Goal: Complete application form

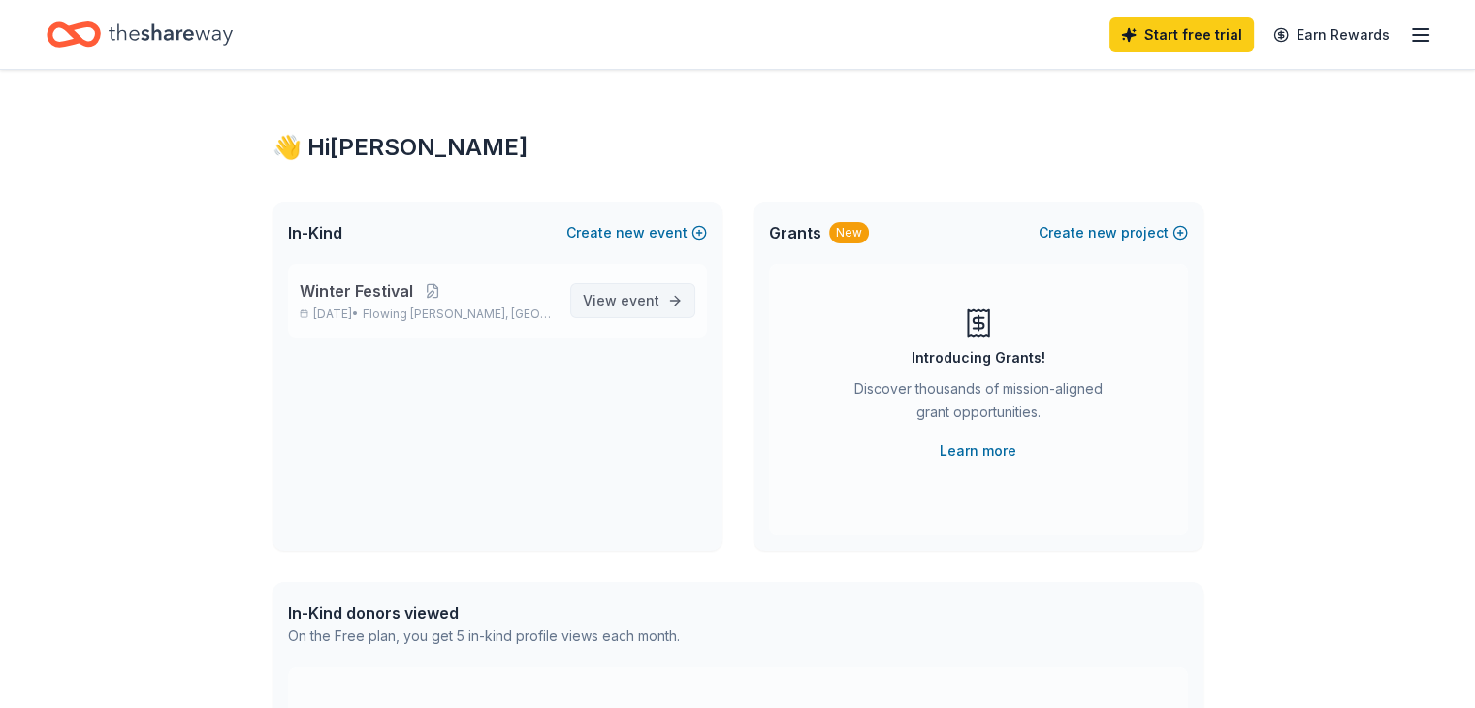
click at [640, 304] on span "event" at bounding box center [640, 300] width 39 height 16
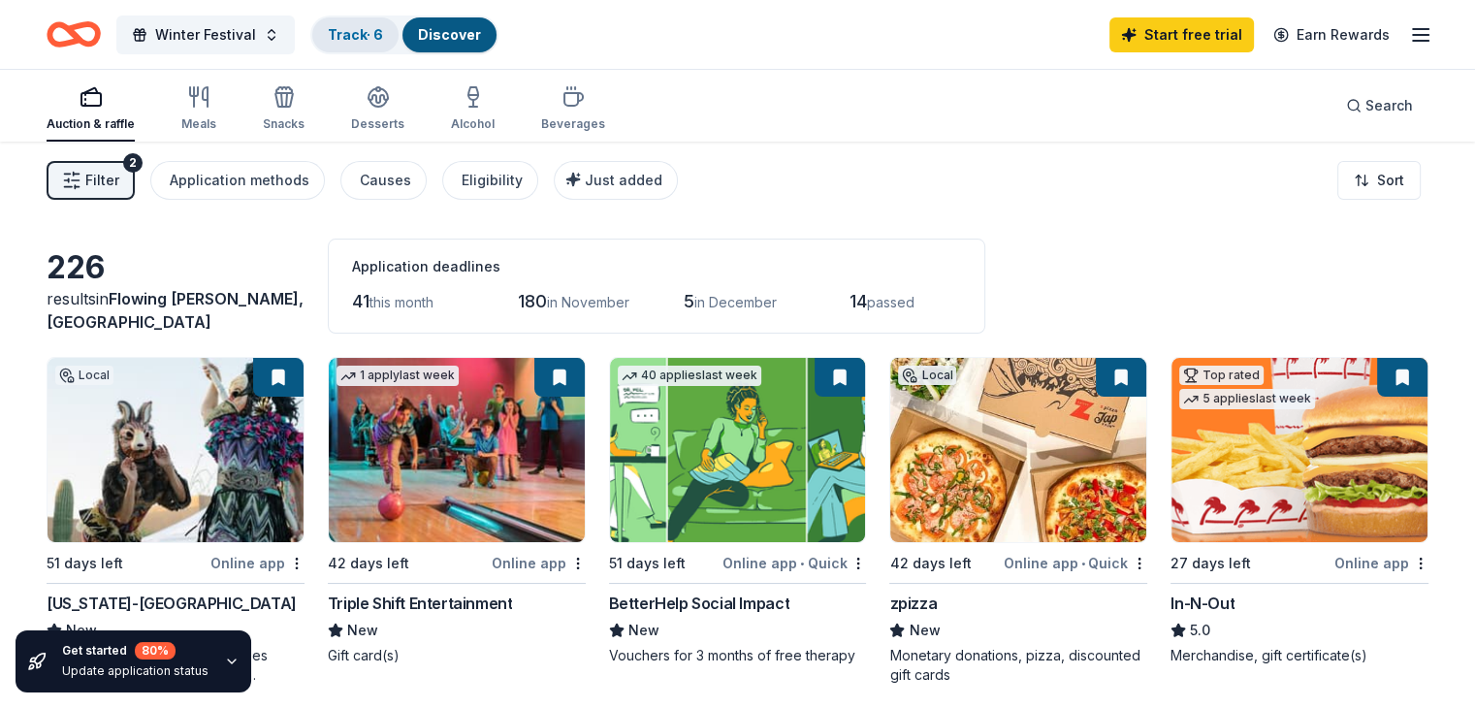
click at [385, 46] on div "Track · 6" at bounding box center [355, 34] width 86 height 35
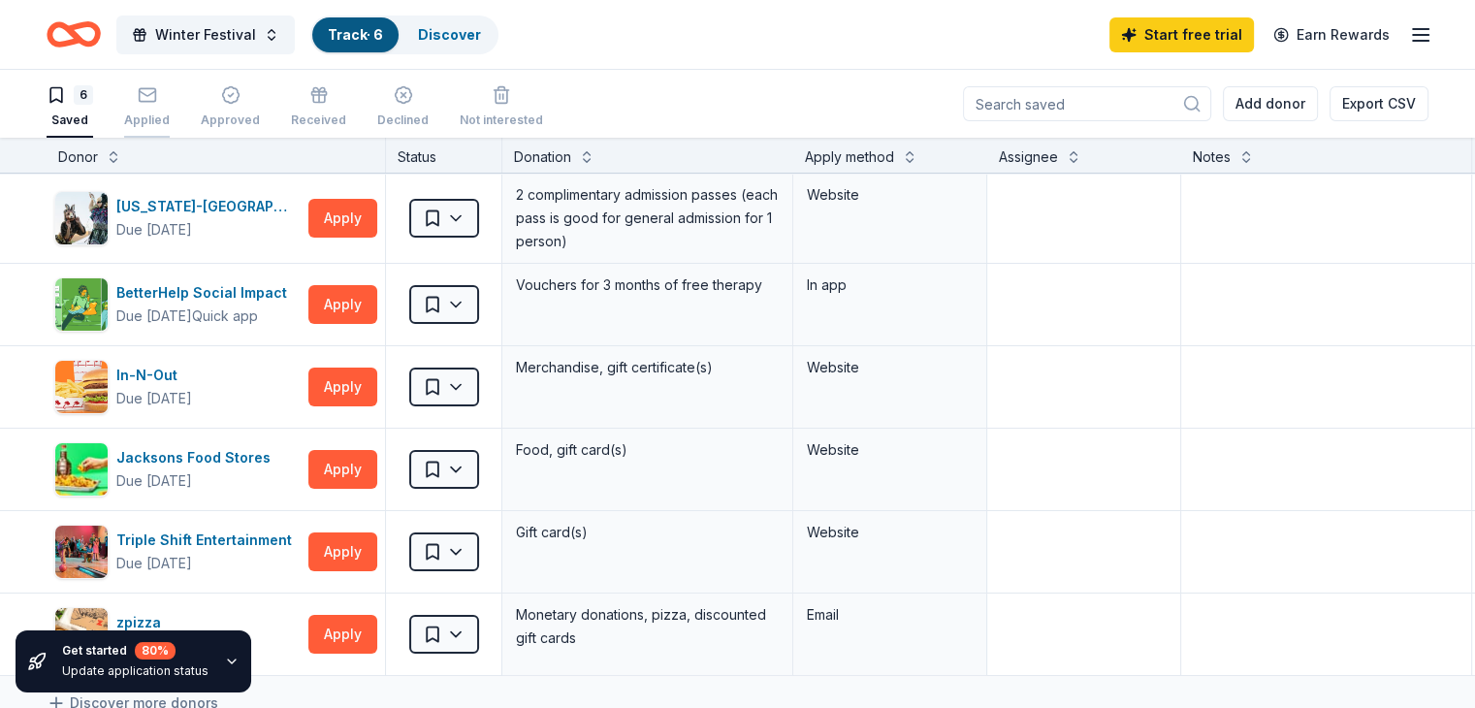
click at [157, 92] on icon "button" at bounding box center [147, 94] width 19 height 19
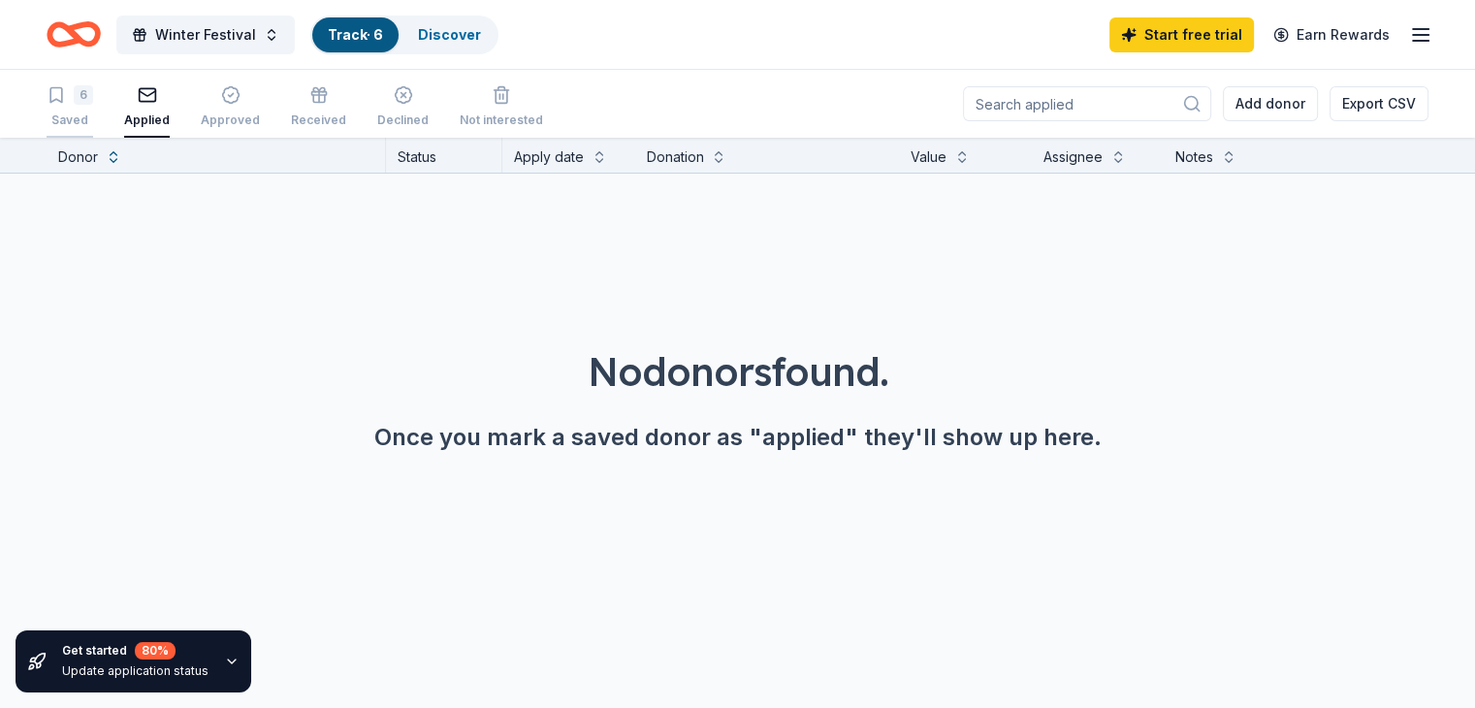
click at [62, 101] on icon "button" at bounding box center [56, 95] width 12 height 15
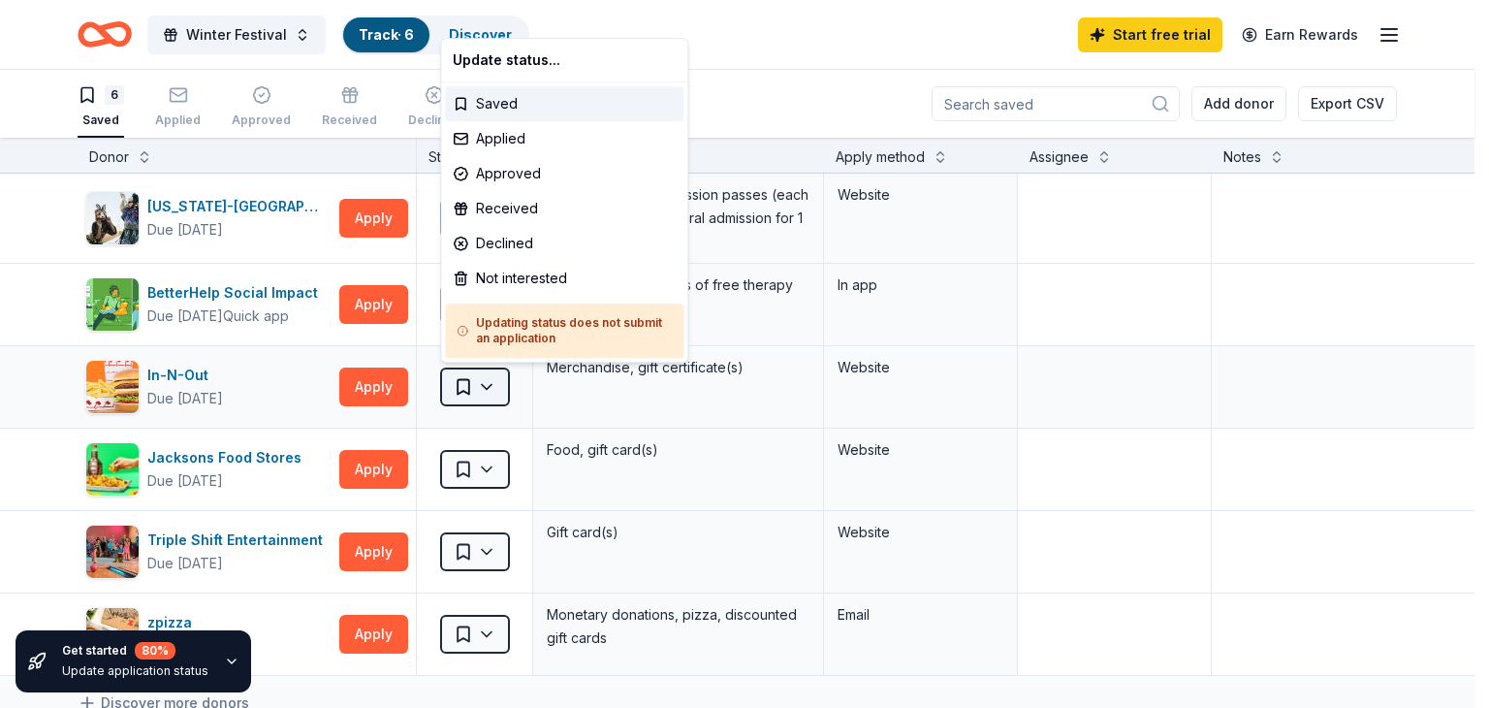
click at [456, 384] on html "Winter Festival Track · 6 Discover Start free trial Earn Rewards 6 Saved Applie…" at bounding box center [744, 354] width 1489 height 708
click at [512, 141] on div "Applied" at bounding box center [564, 138] width 239 height 35
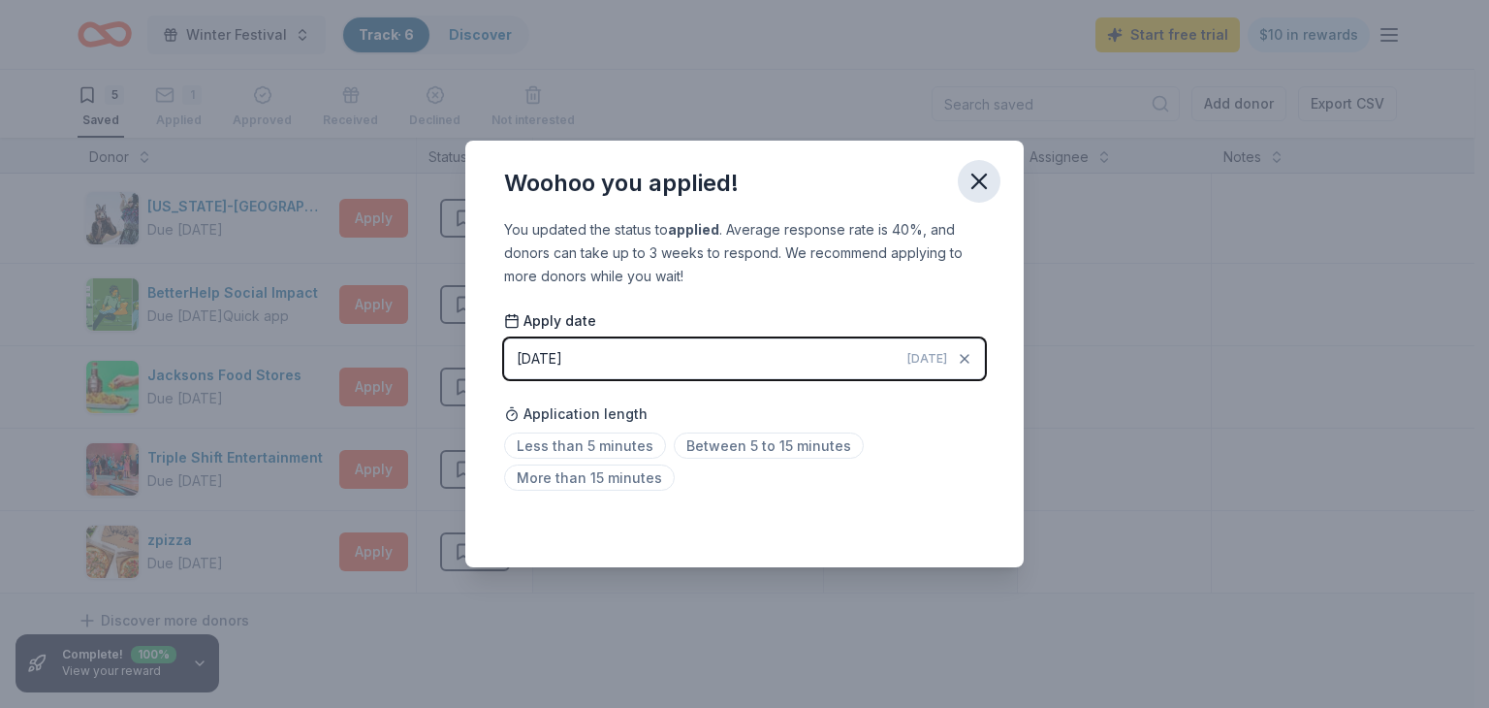
click at [984, 179] on icon "button" at bounding box center [979, 181] width 27 height 27
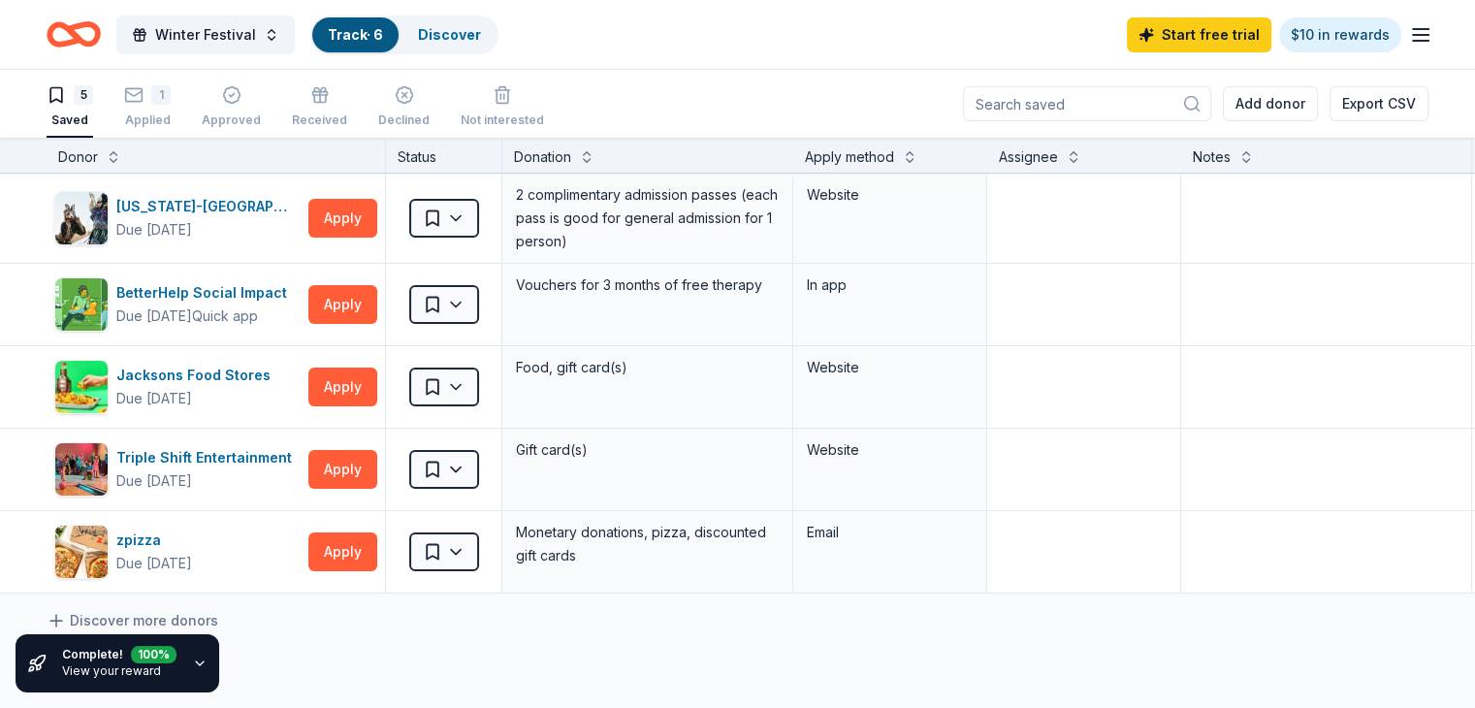
click at [98, 34] on icon "Home" at bounding box center [83, 33] width 30 height 19
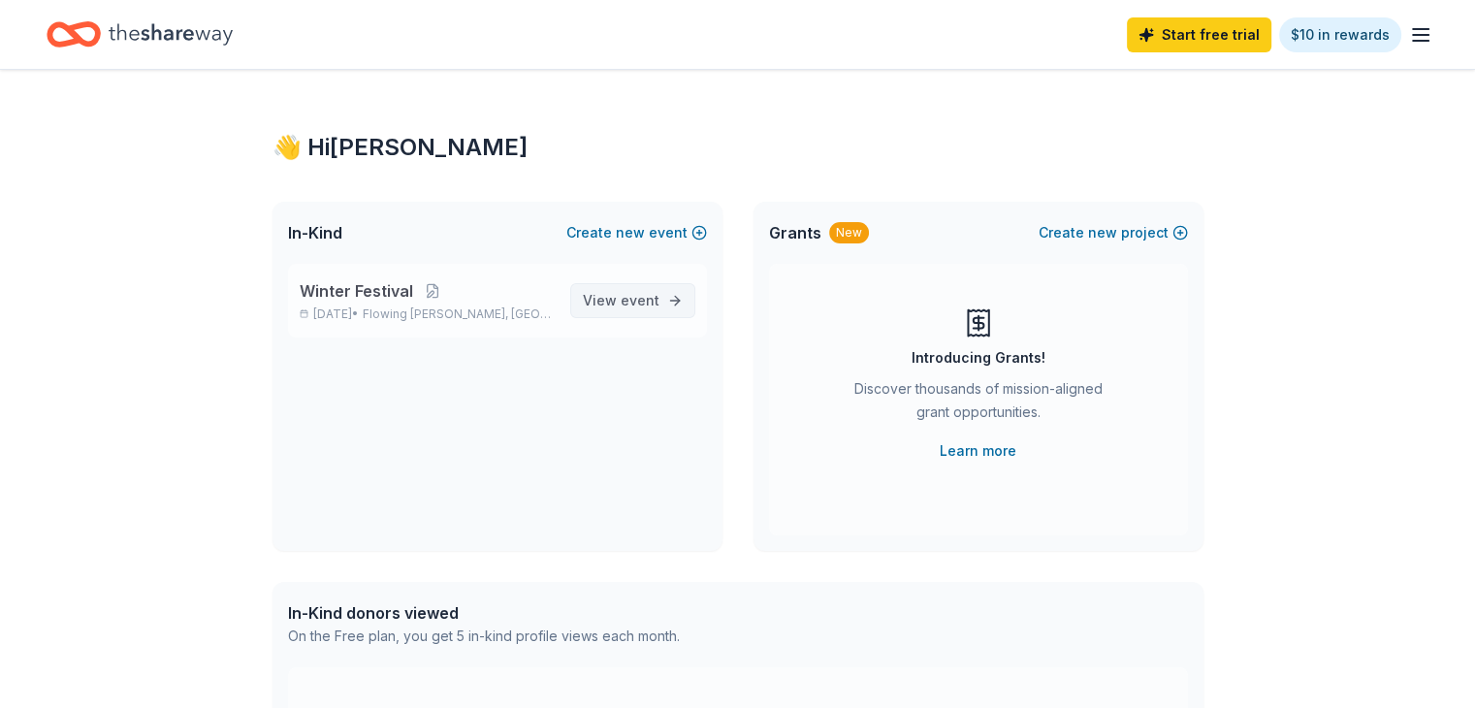
click at [619, 295] on span "View event" at bounding box center [621, 300] width 77 height 23
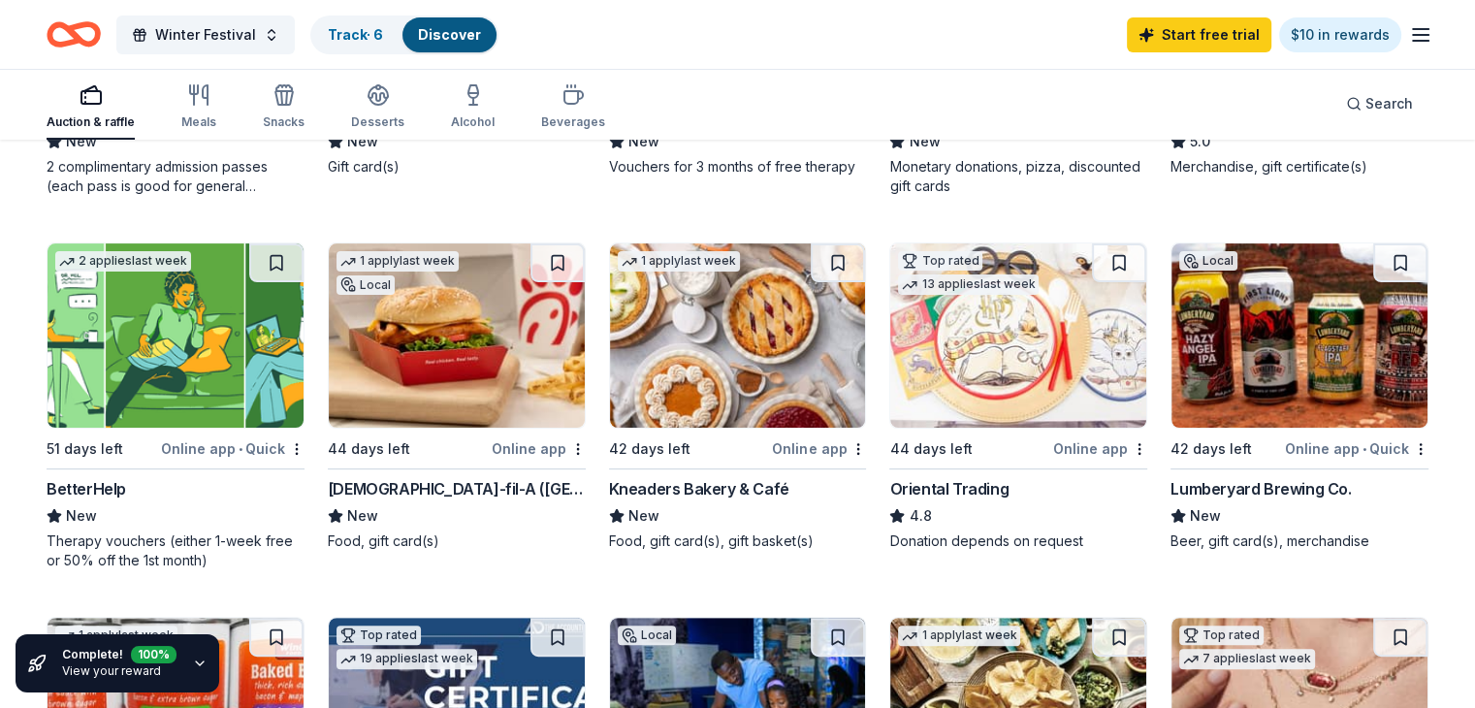
scroll to position [506, 0]
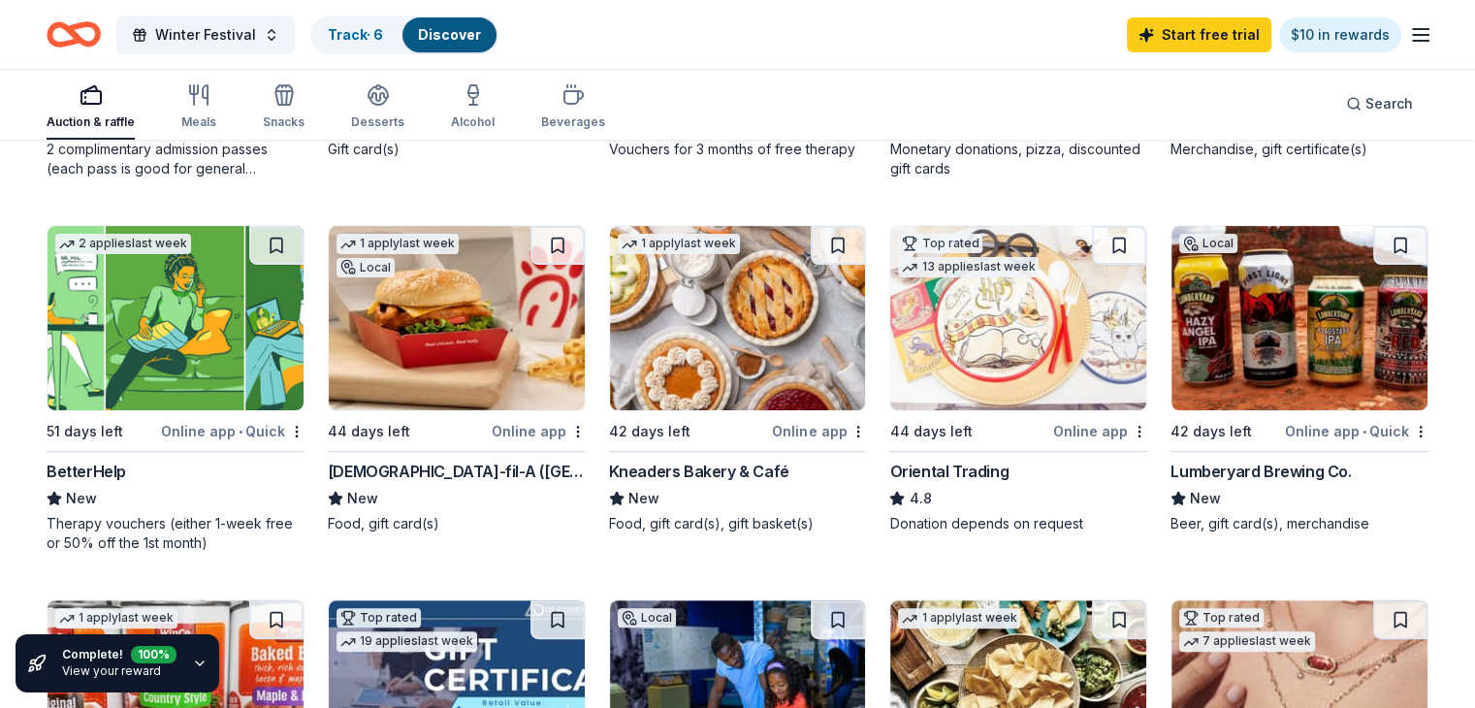
click at [582, 357] on img at bounding box center [457, 318] width 256 height 184
click at [485, 335] on img at bounding box center [457, 318] width 256 height 184
click at [497, 348] on img at bounding box center [457, 318] width 256 height 184
click at [562, 239] on button at bounding box center [557, 245] width 54 height 39
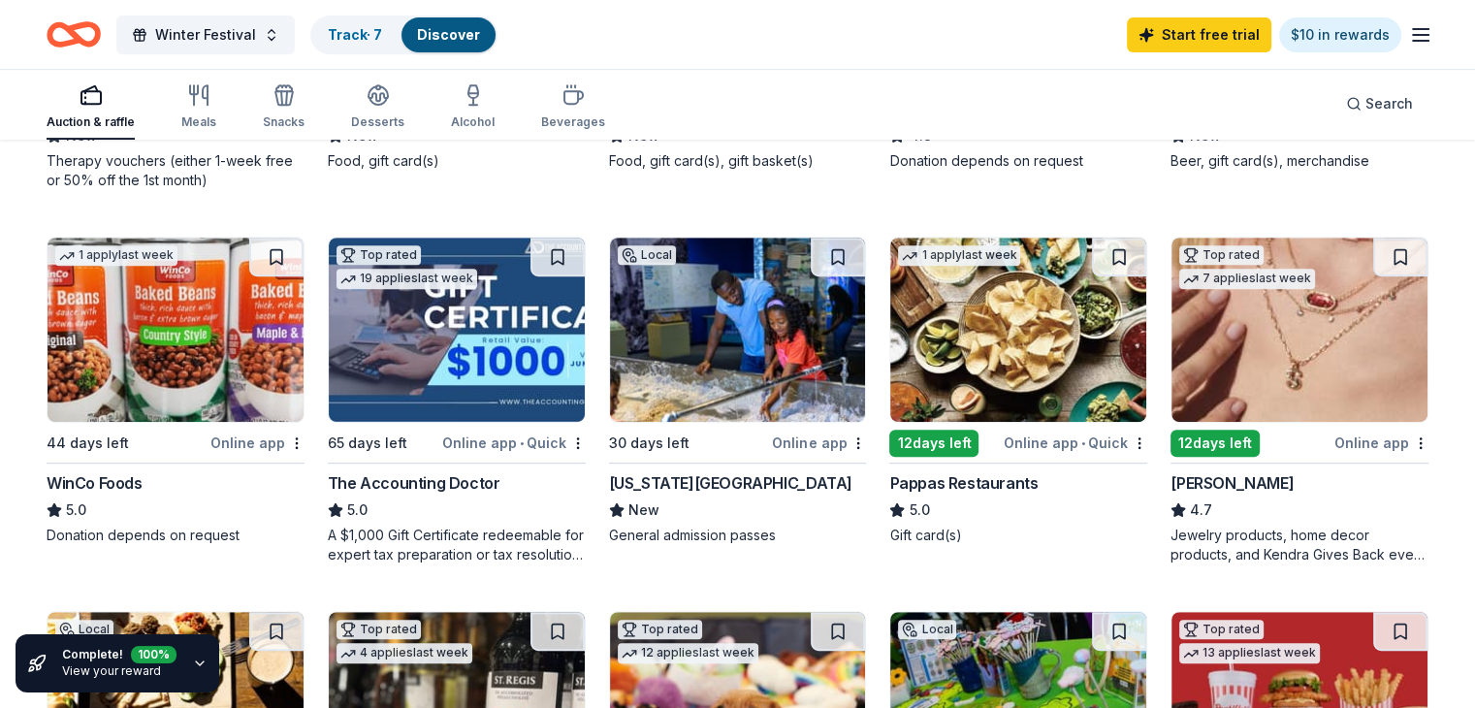
scroll to position [871, 0]
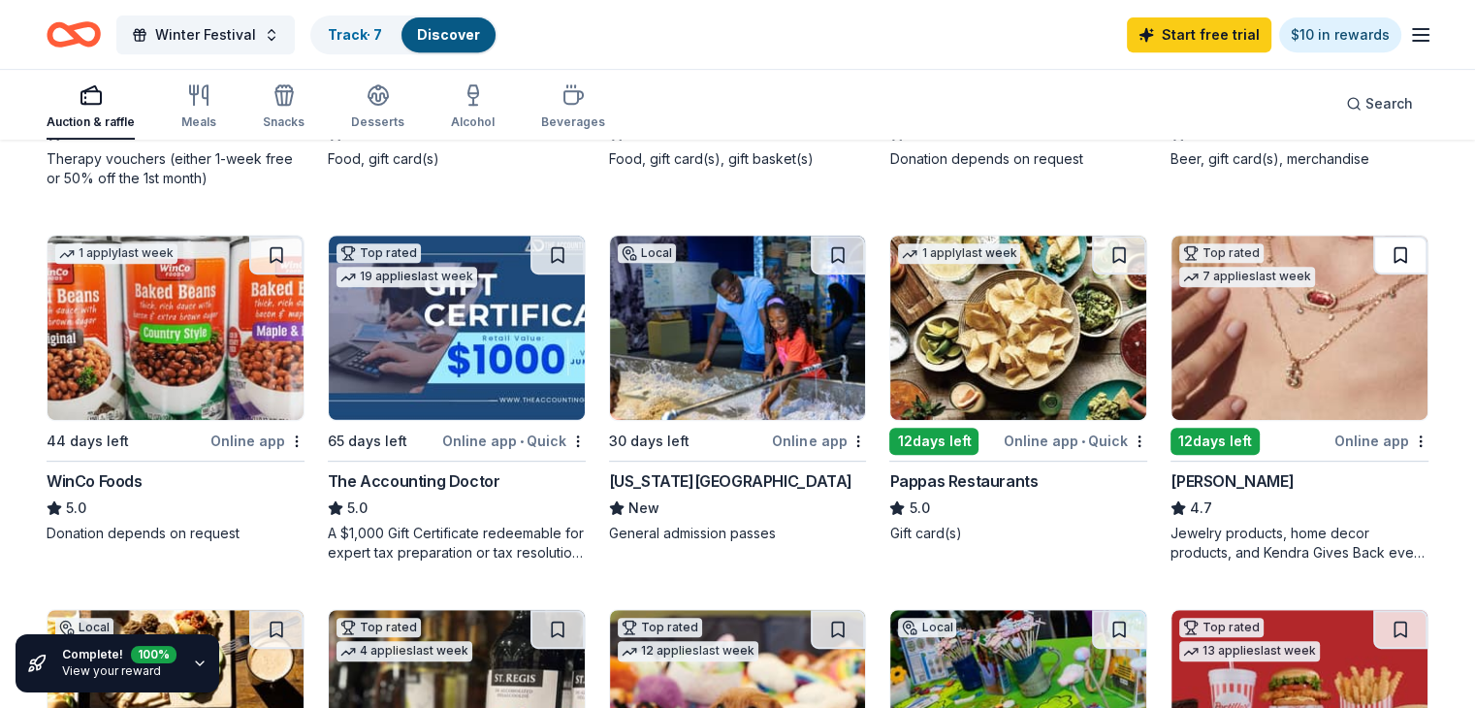
click at [1373, 246] on button at bounding box center [1400, 255] width 54 height 39
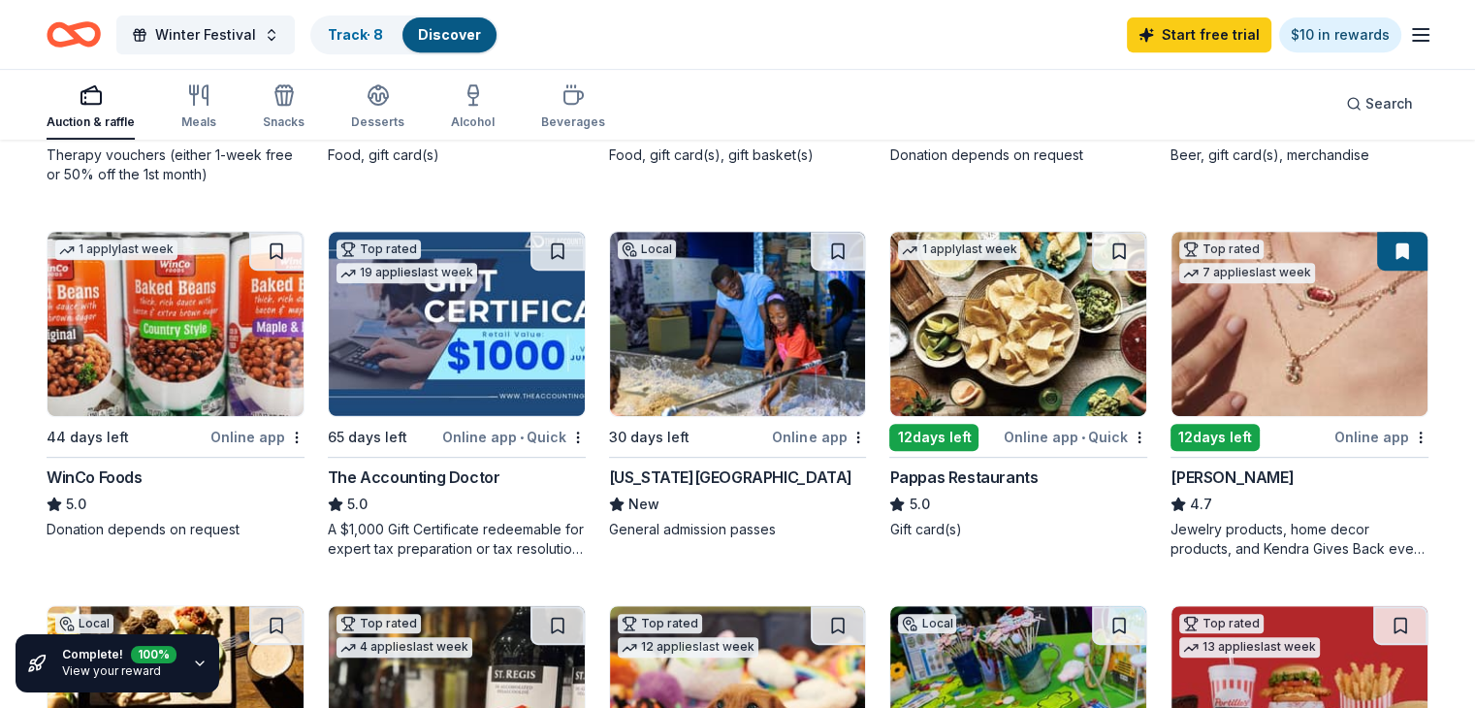
scroll to position [873, 0]
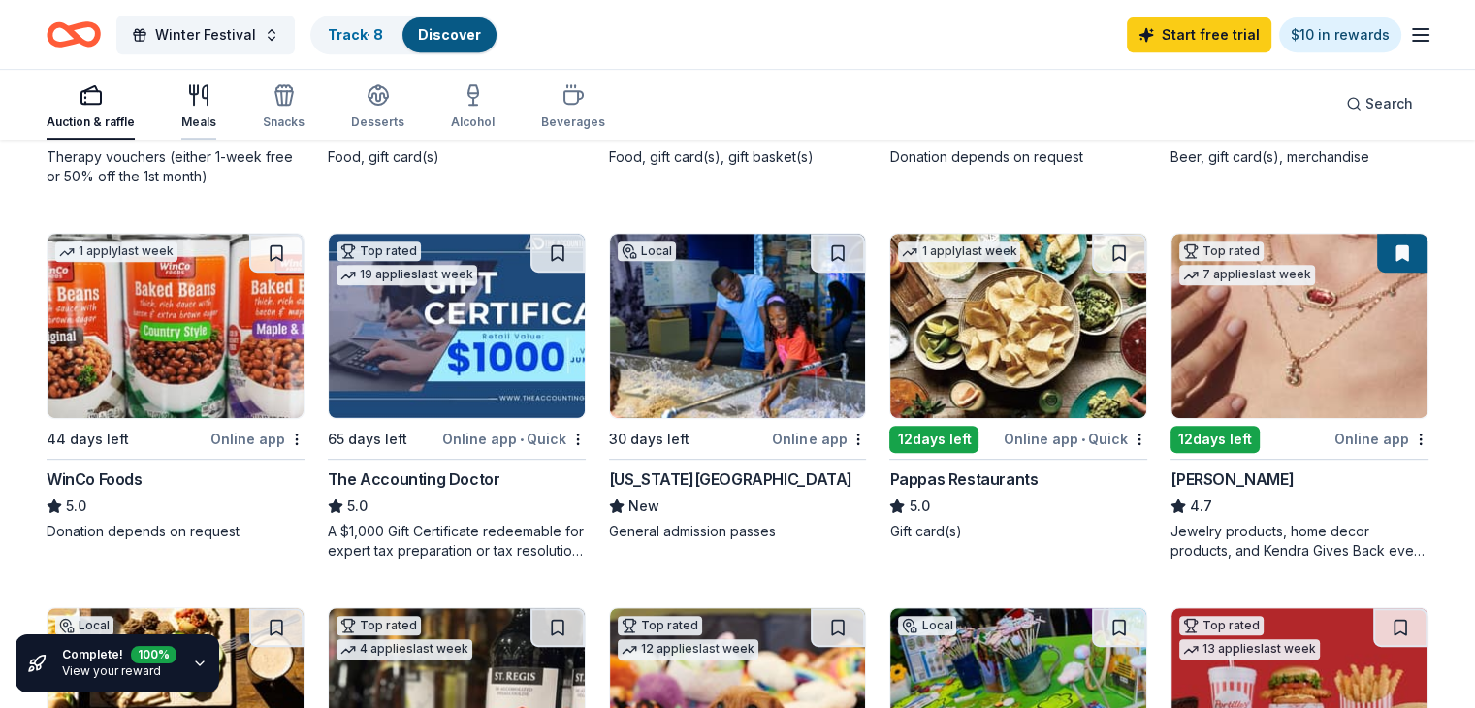
click at [210, 106] on icon "button" at bounding box center [198, 94] width 23 height 23
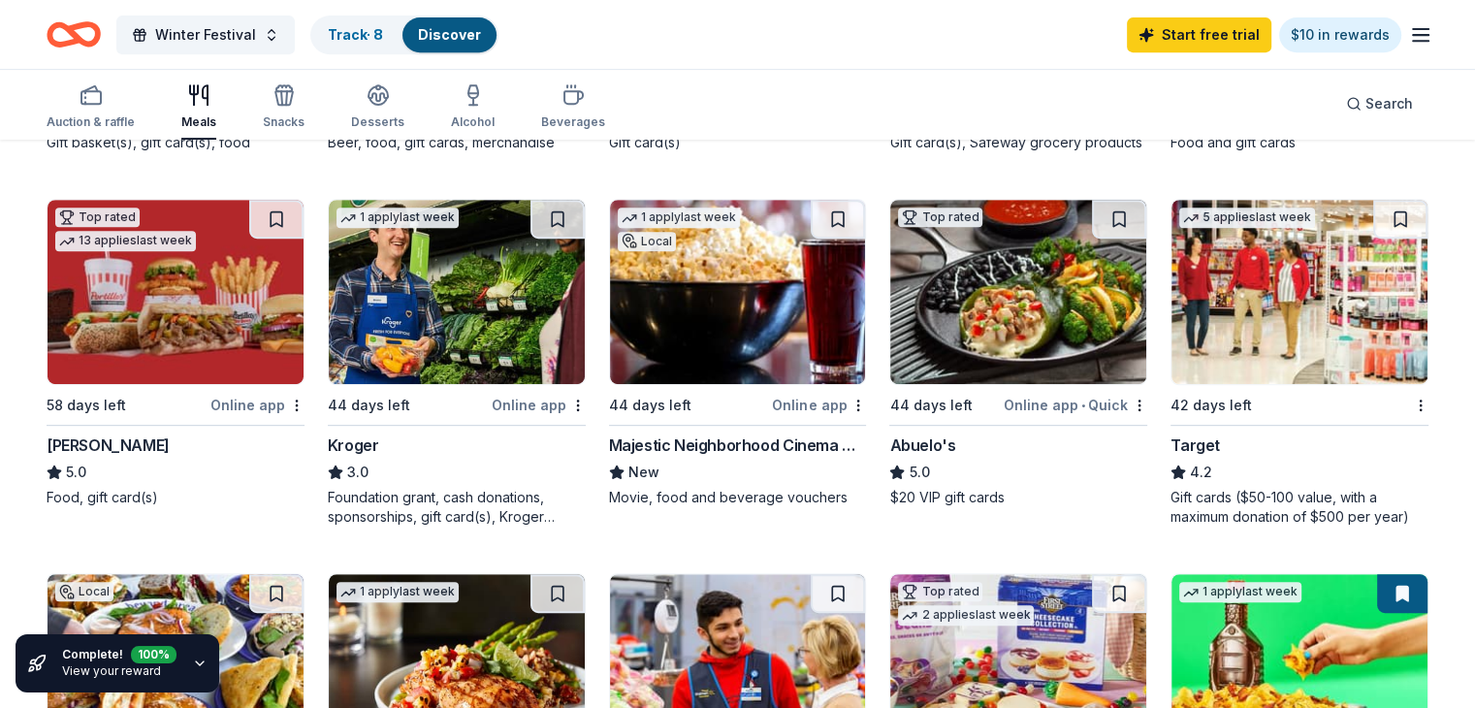
scroll to position [894, 0]
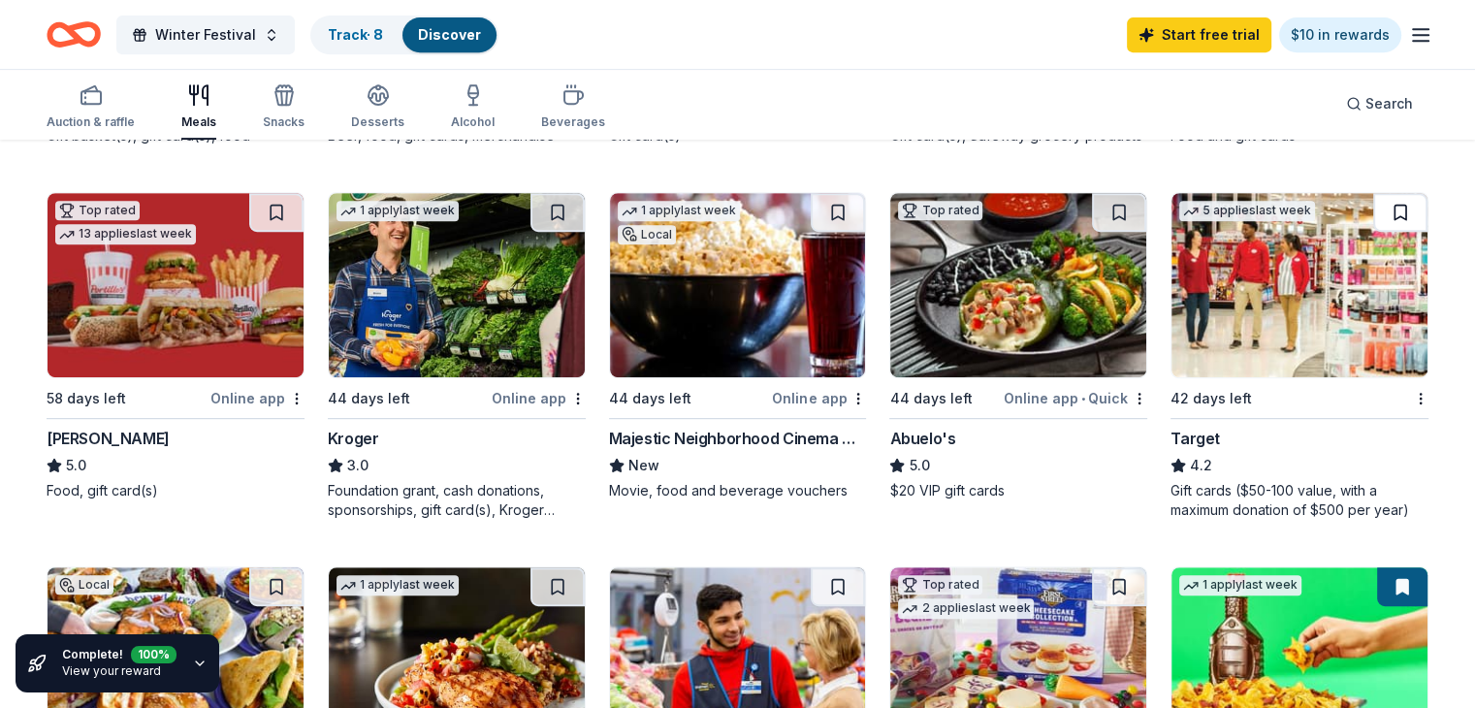
click at [1377, 232] on button at bounding box center [1400, 212] width 54 height 39
click at [1377, 232] on button at bounding box center [1402, 212] width 50 height 39
click at [1379, 232] on button at bounding box center [1402, 212] width 50 height 39
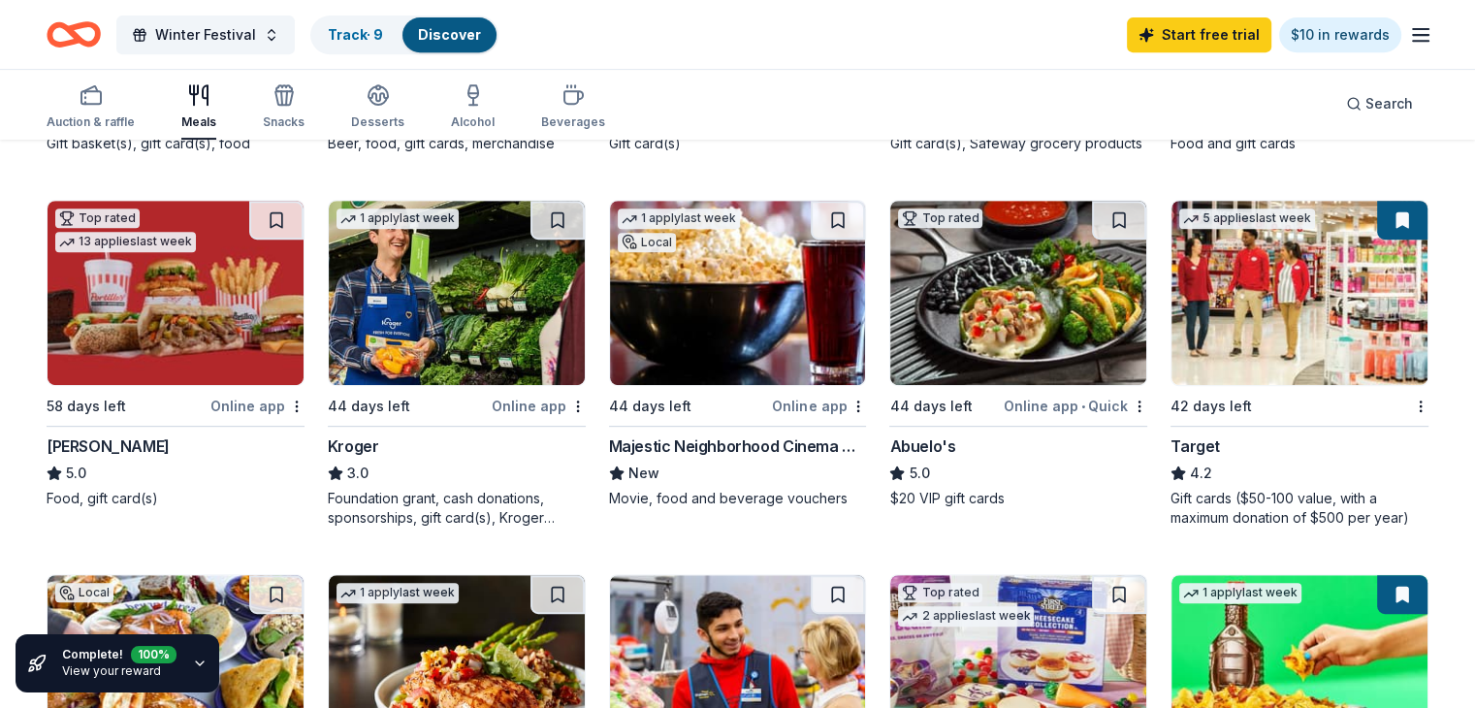
scroll to position [887, 0]
click at [1409, 42] on icon "button" at bounding box center [1420, 34] width 23 height 23
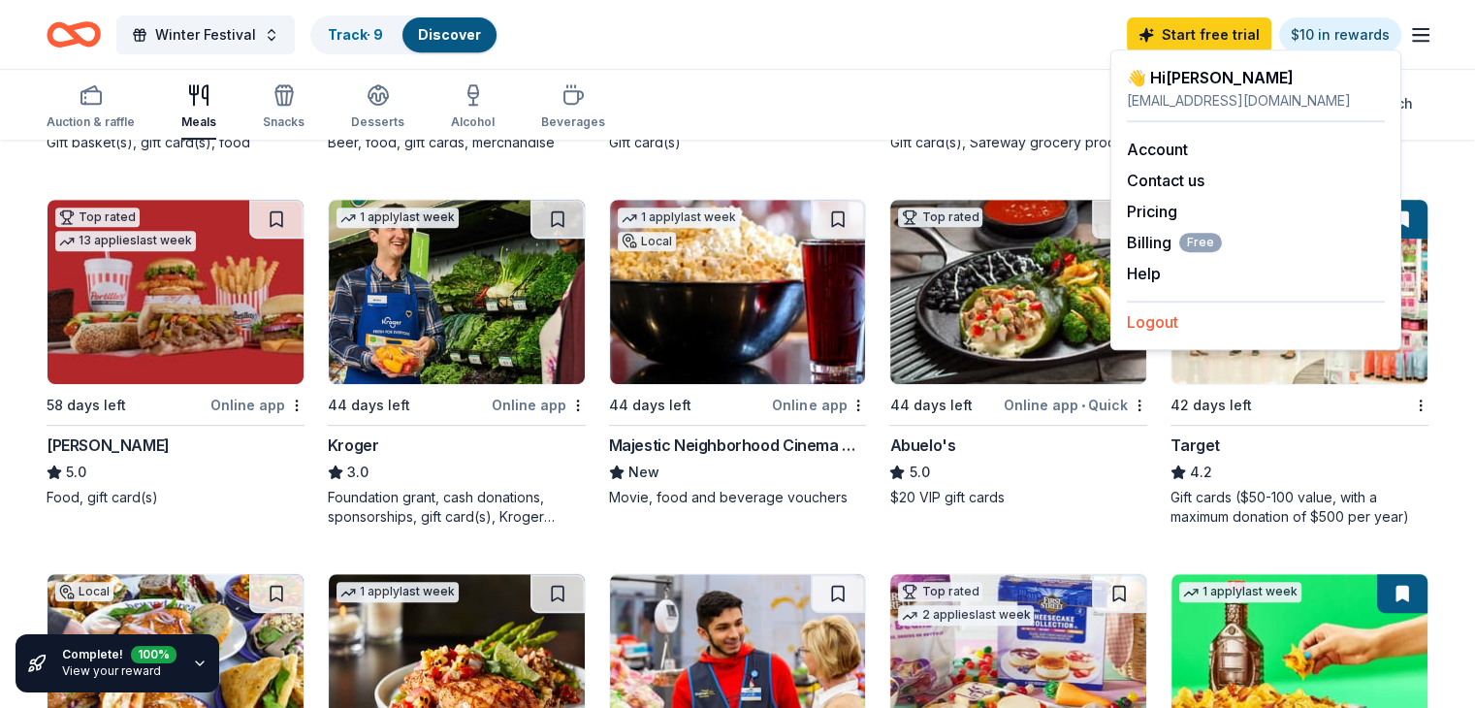
click at [1158, 319] on button "Logout" at bounding box center [1152, 321] width 51 height 23
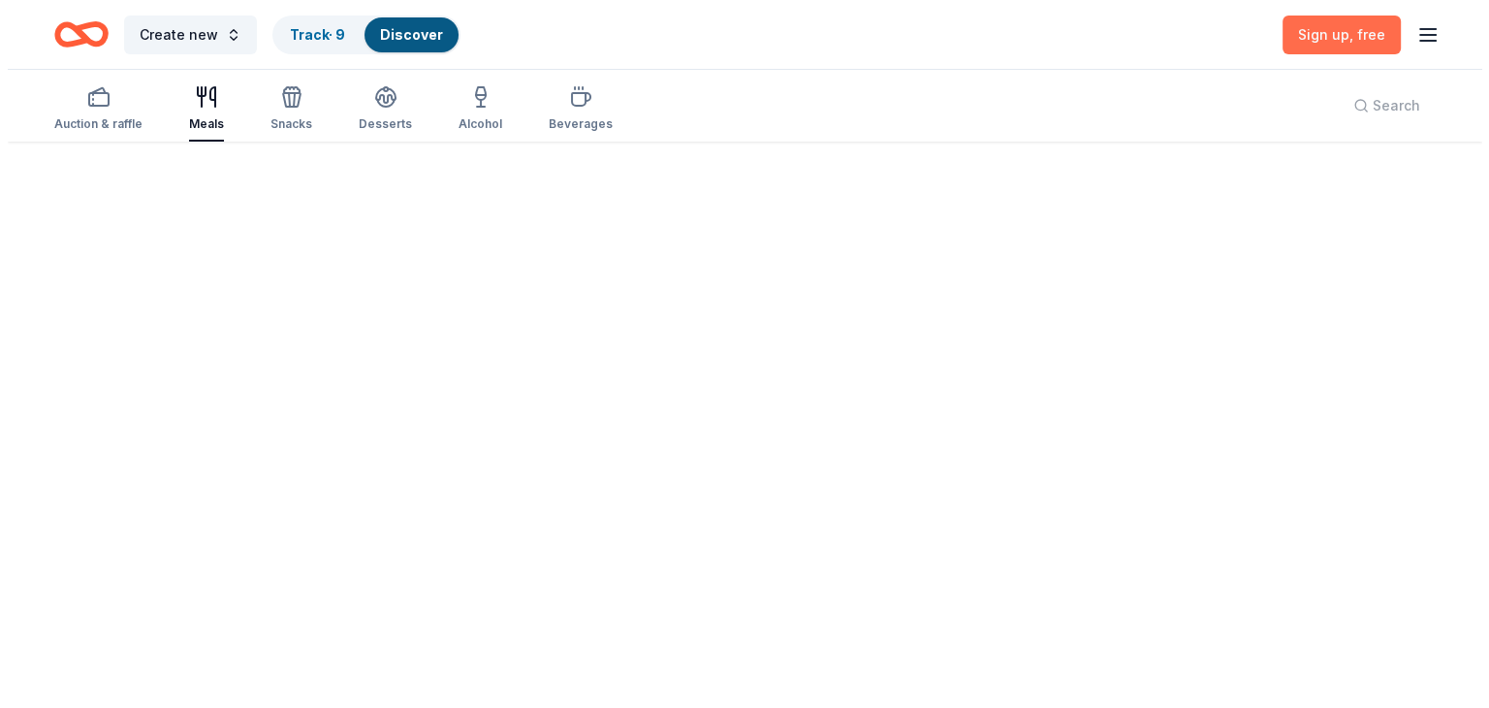
scroll to position [0, 0]
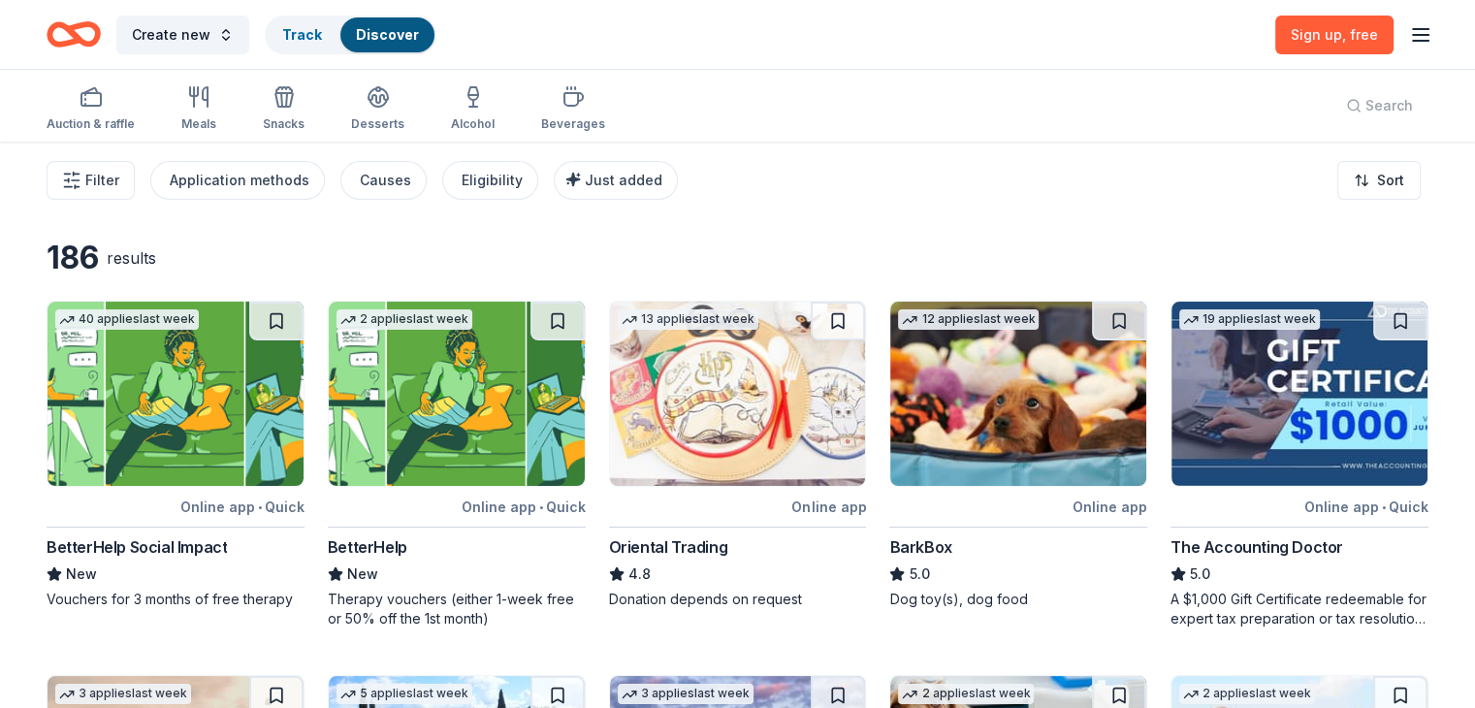
click at [1409, 36] on icon "button" at bounding box center [1420, 34] width 23 height 23
click at [1159, 180] on button "Log in" at bounding box center [1149, 187] width 45 height 23
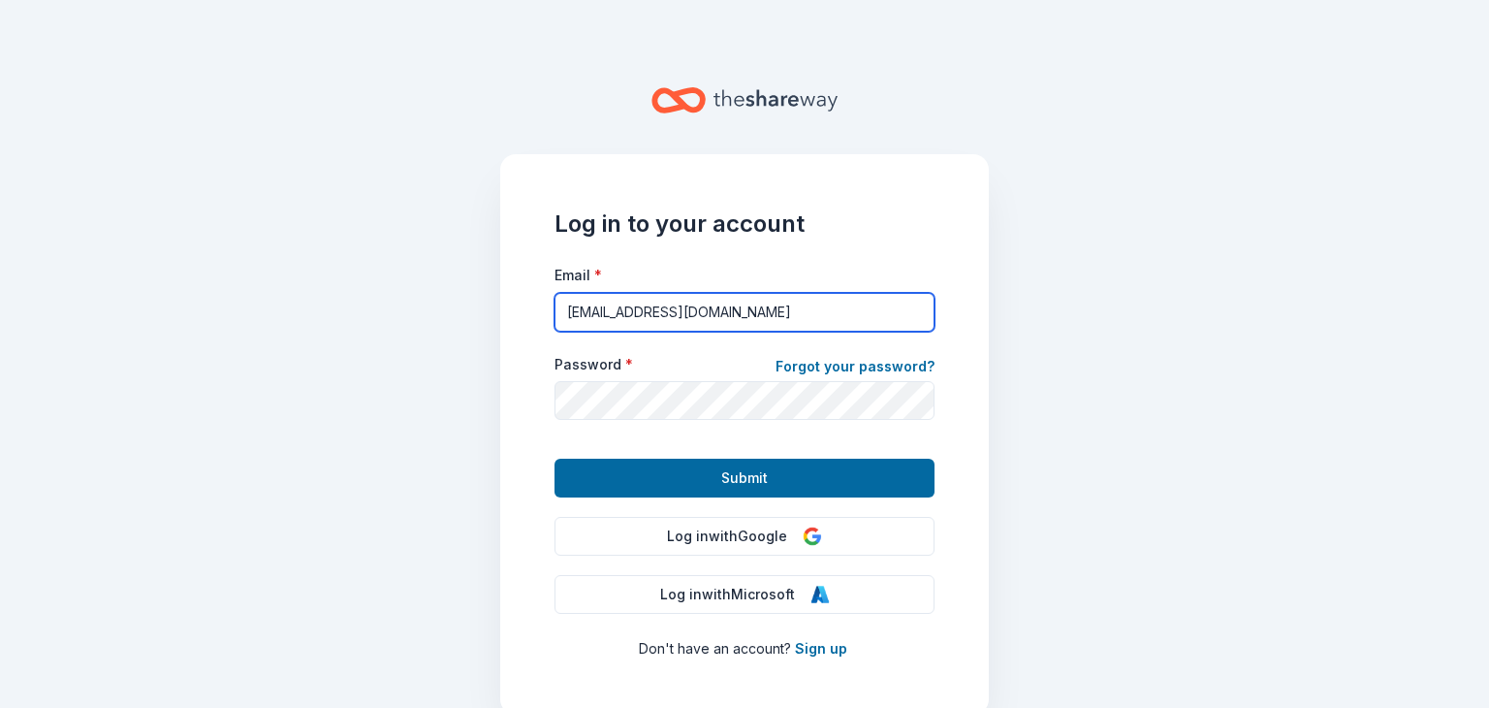
click at [679, 319] on input "[EMAIL_ADDRESS][DOMAIN_NAME]" at bounding box center [745, 312] width 380 height 39
type input "[EMAIL_ADDRESS][DOMAIN_NAME]"
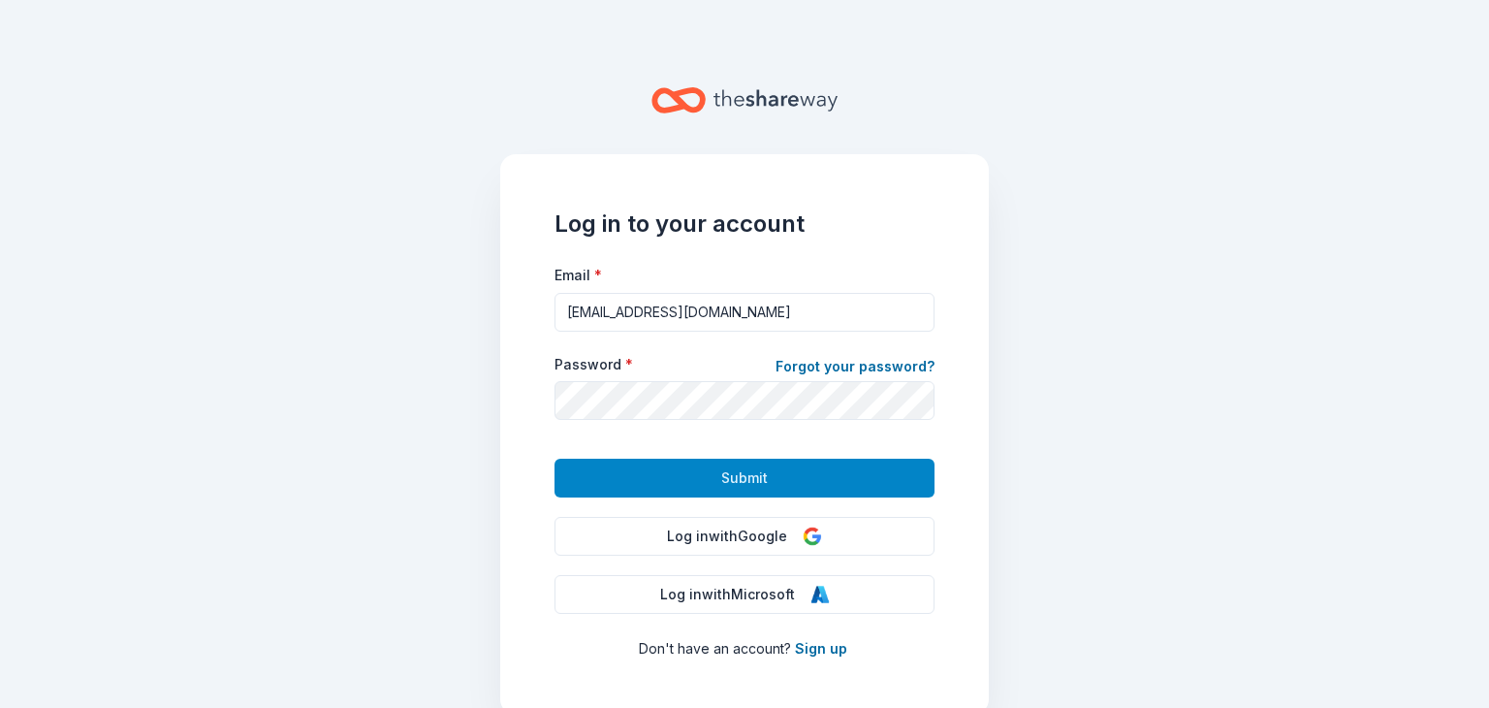
click at [721, 476] on span "Submit" at bounding box center [744, 477] width 47 height 23
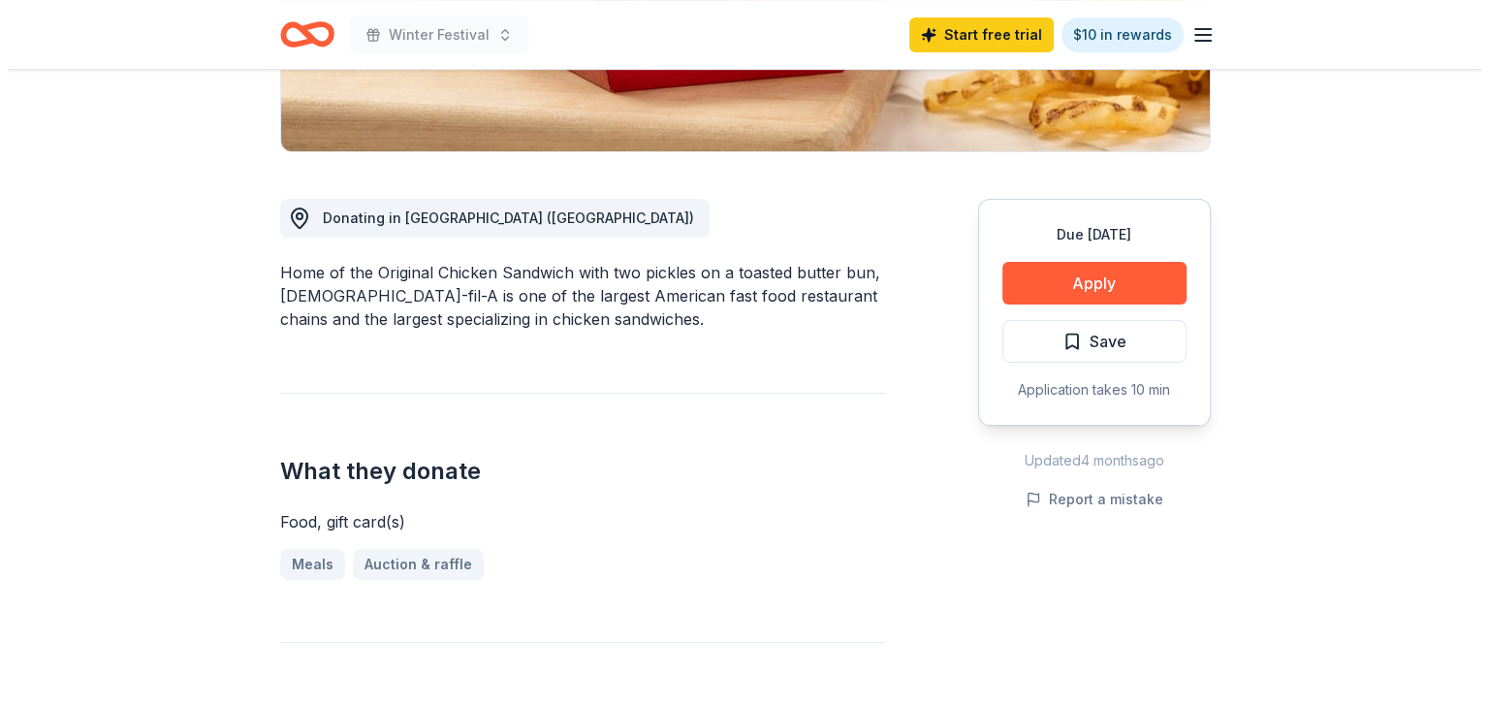
scroll to position [502, 0]
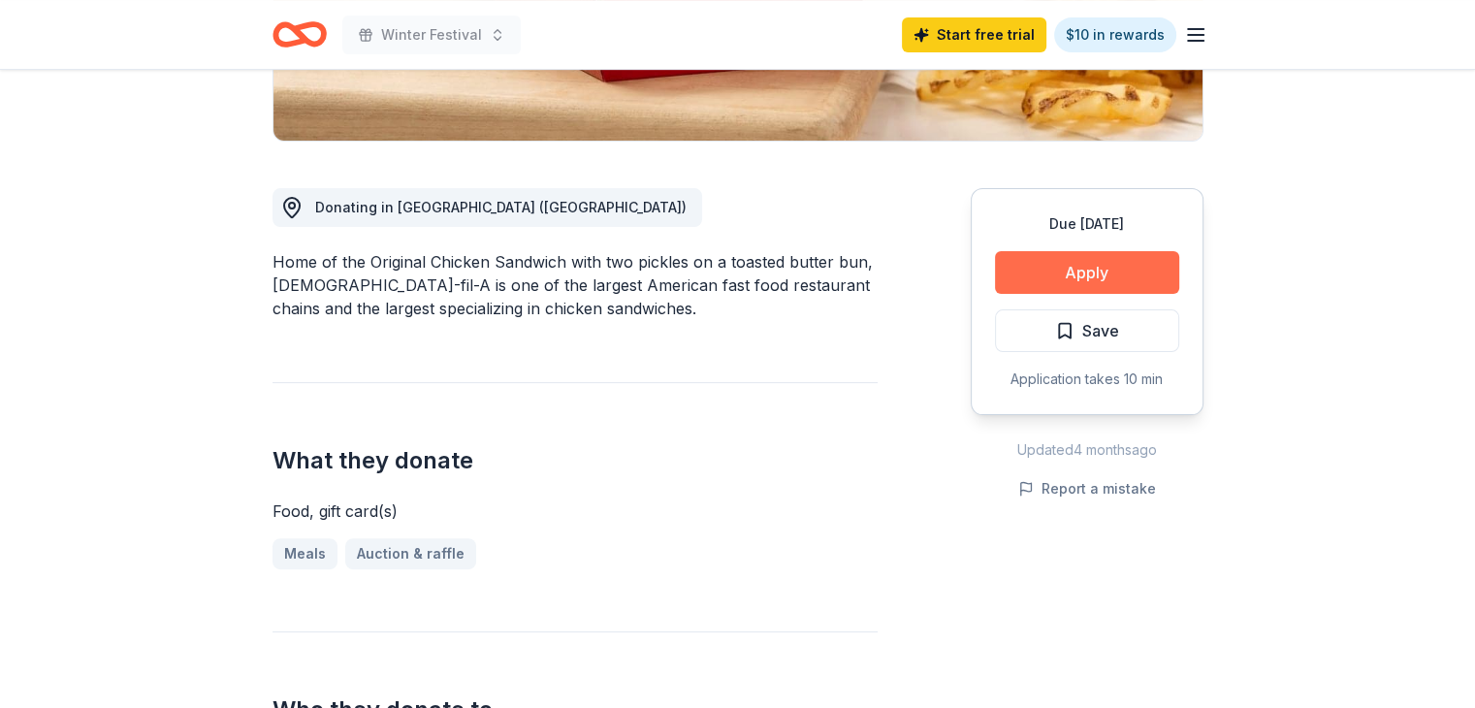
click at [1091, 251] on button "Apply" at bounding box center [1087, 272] width 184 height 43
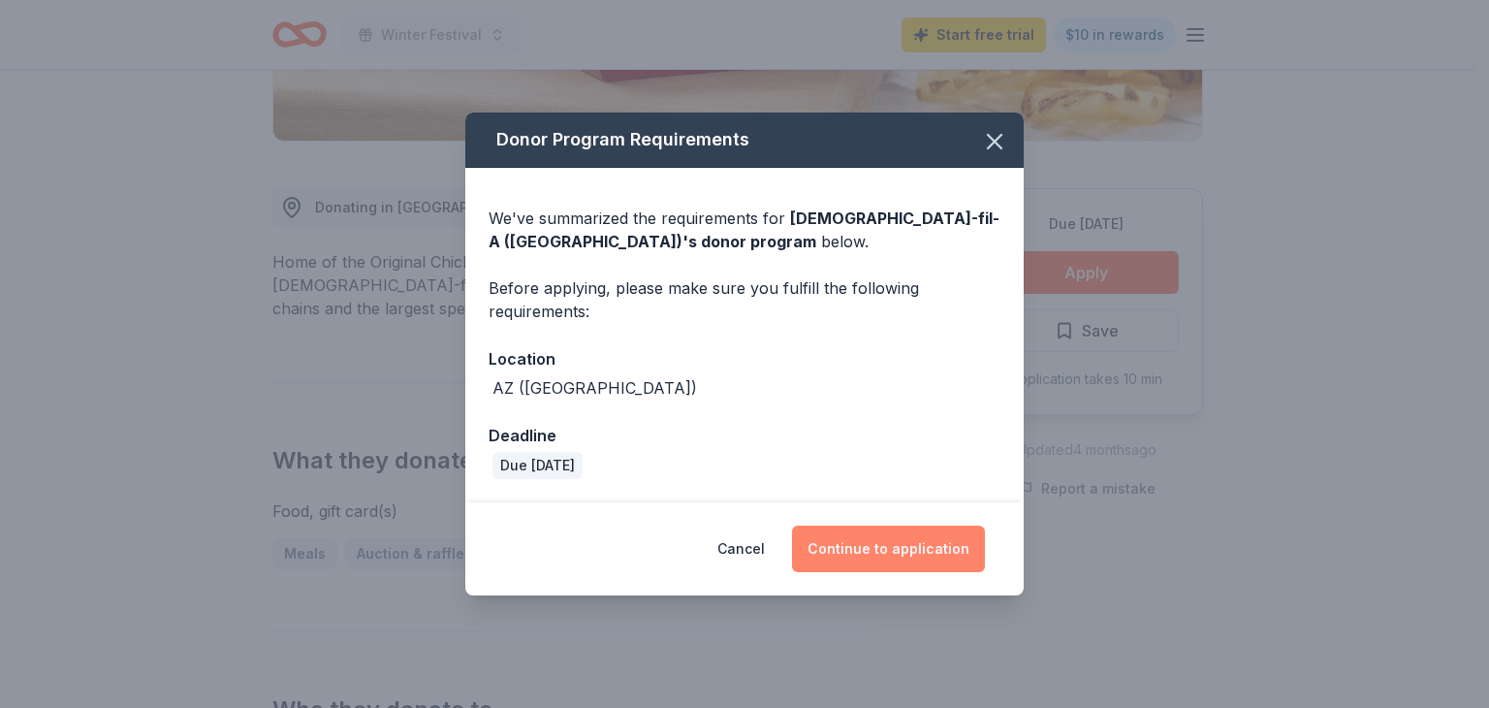
click at [849, 555] on button "Continue to application" at bounding box center [888, 549] width 193 height 47
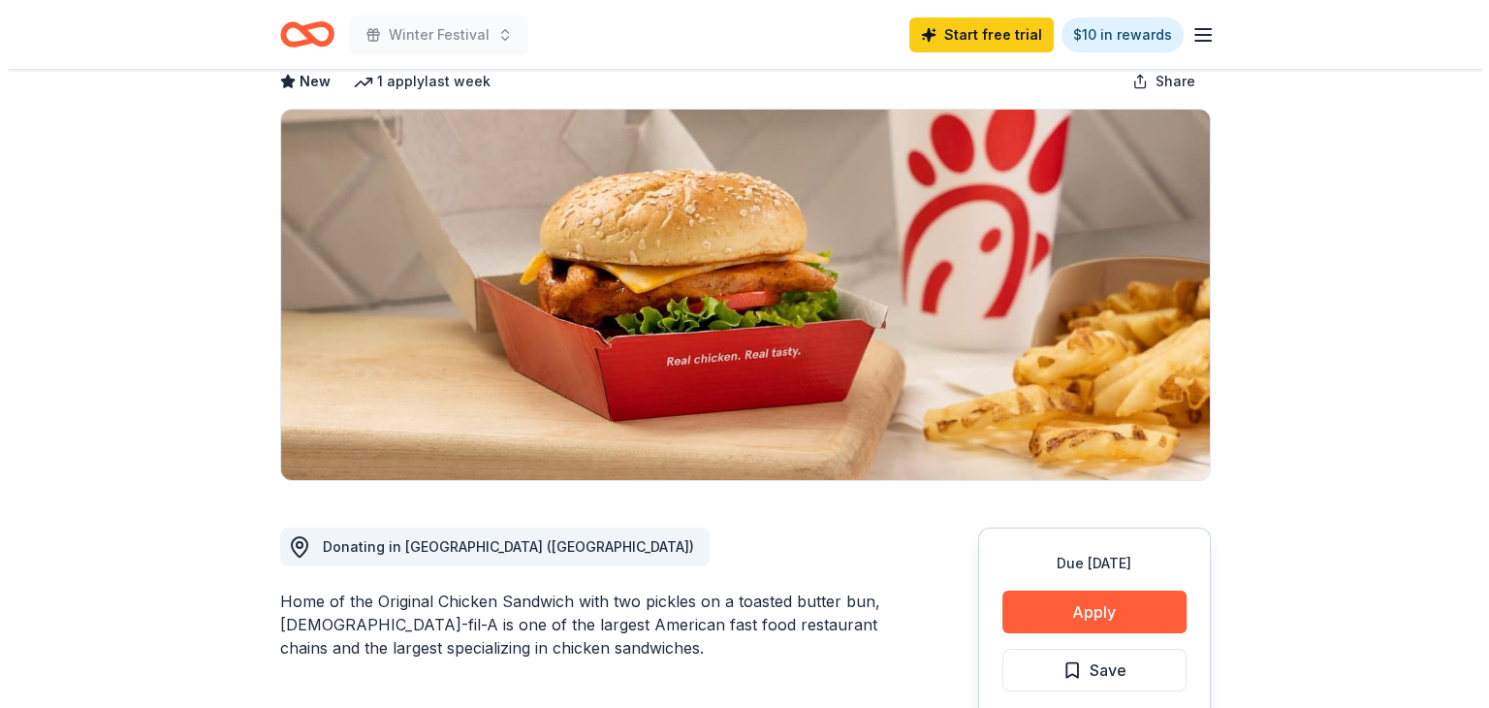
scroll to position [167, 0]
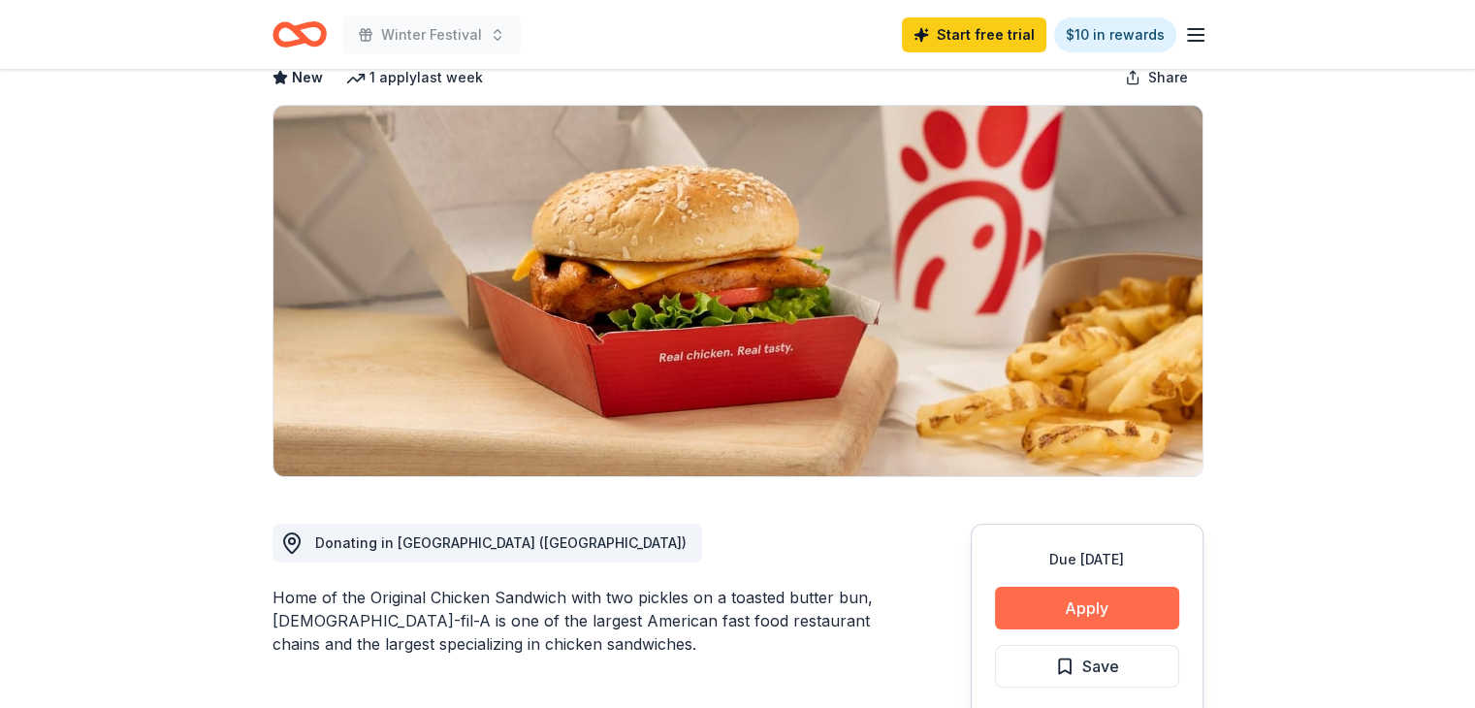
click at [1098, 587] on button "Apply" at bounding box center [1087, 608] width 184 height 43
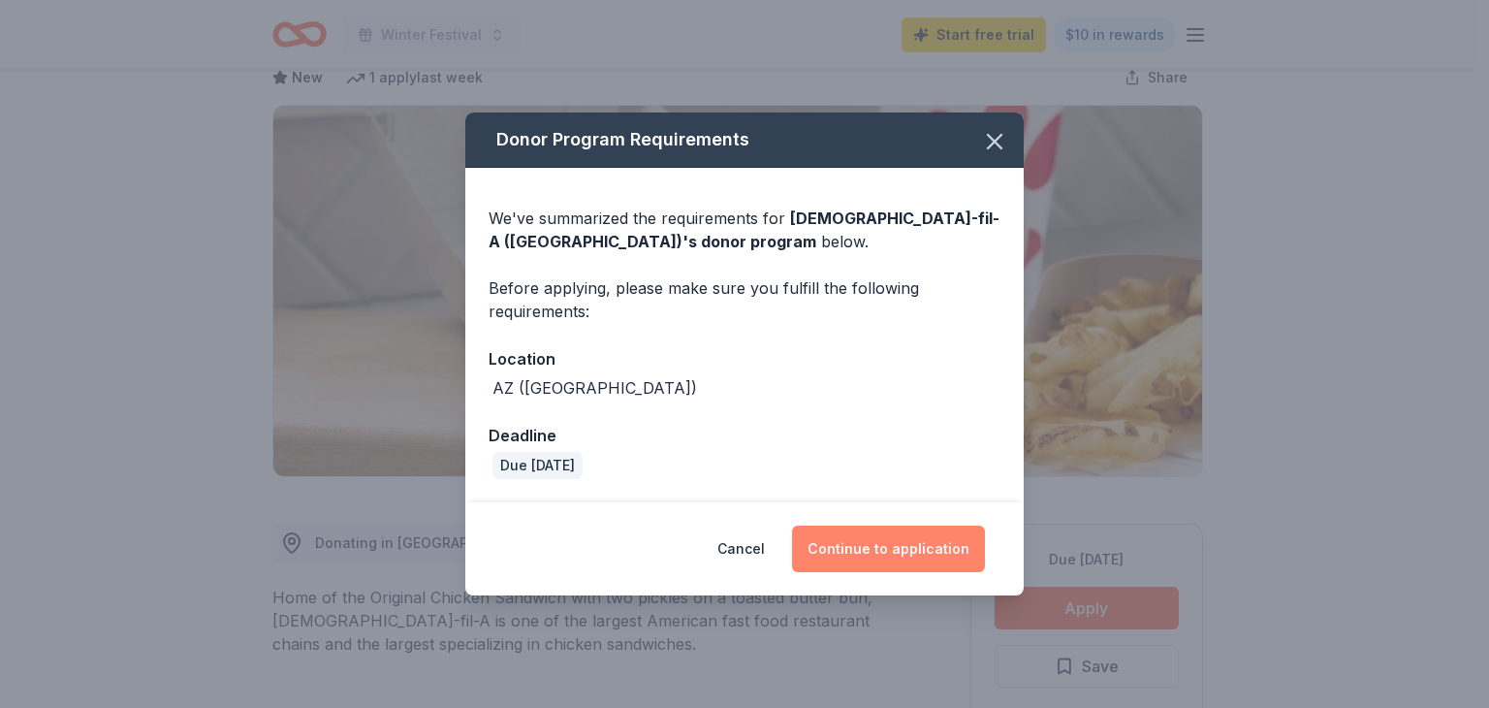
click at [929, 544] on button "Continue to application" at bounding box center [888, 549] width 193 height 47
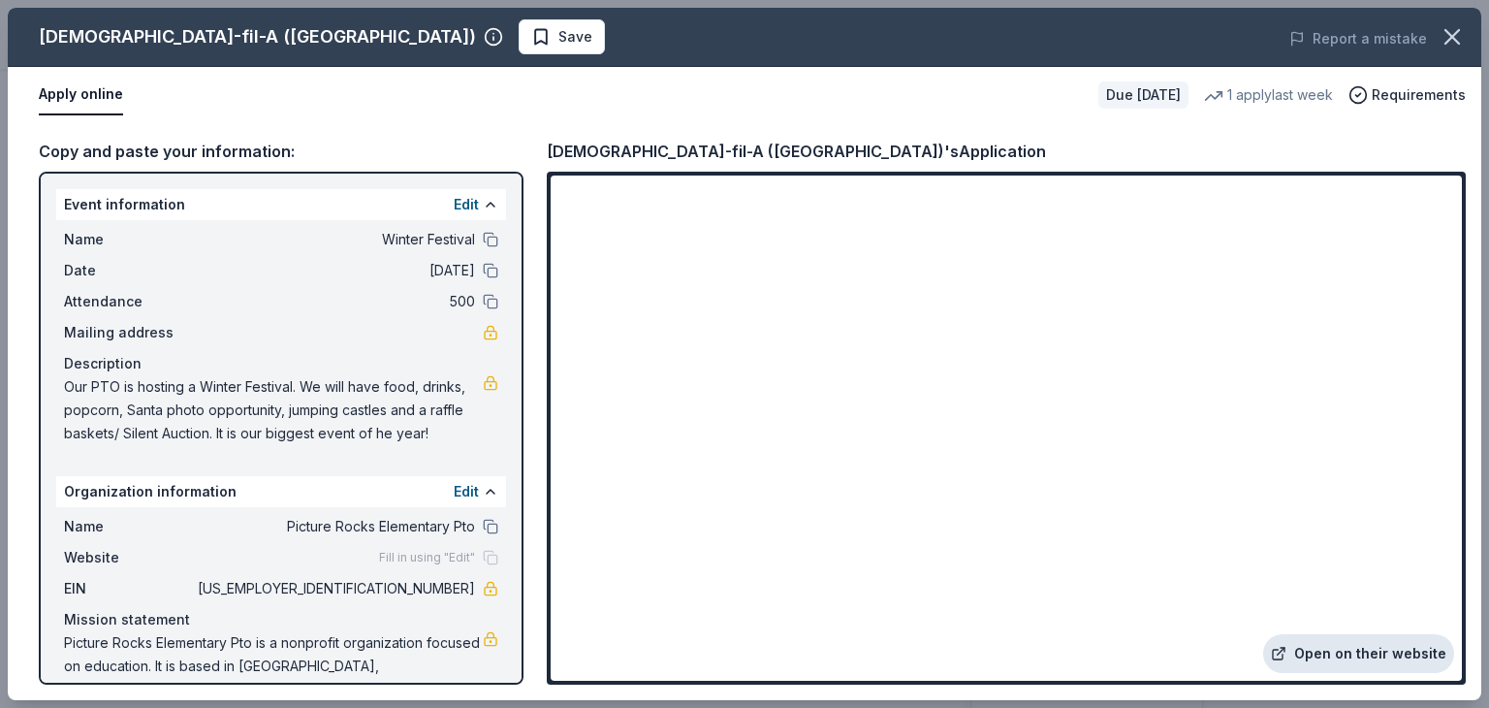
click at [1331, 653] on link "Open on their website" at bounding box center [1358, 653] width 191 height 39
